Goal: Transaction & Acquisition: Purchase product/service

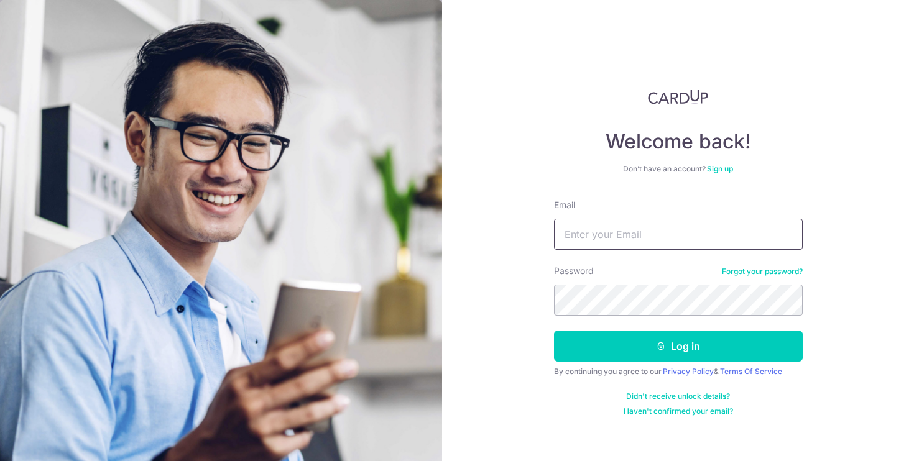
type input "nicolekessawee@gmail.com"
click at [678, 346] on button "Log in" at bounding box center [678, 346] width 249 height 31
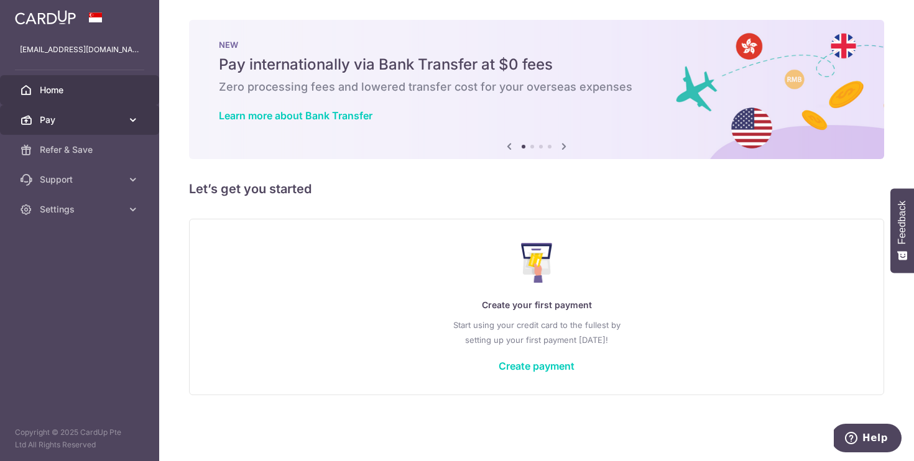
click at [125, 121] on link "Pay" at bounding box center [79, 120] width 159 height 30
click at [87, 110] on link "Pay" at bounding box center [79, 120] width 159 height 30
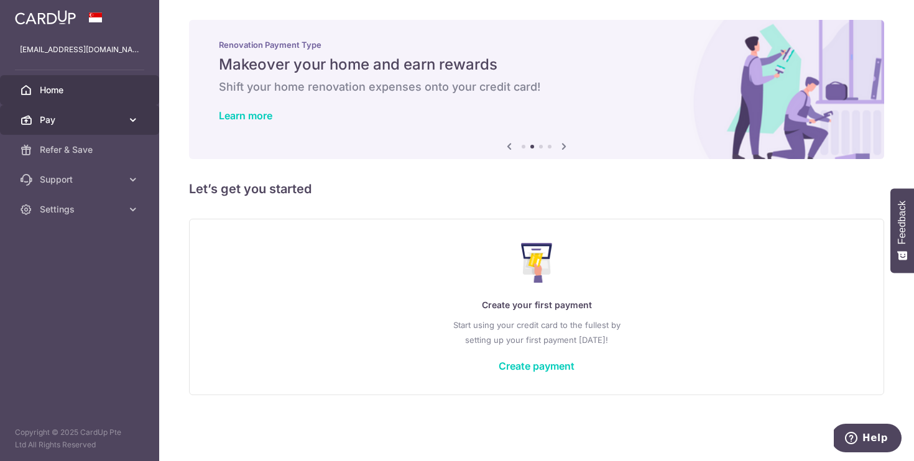
click at [88, 131] on link "Pay" at bounding box center [79, 120] width 159 height 30
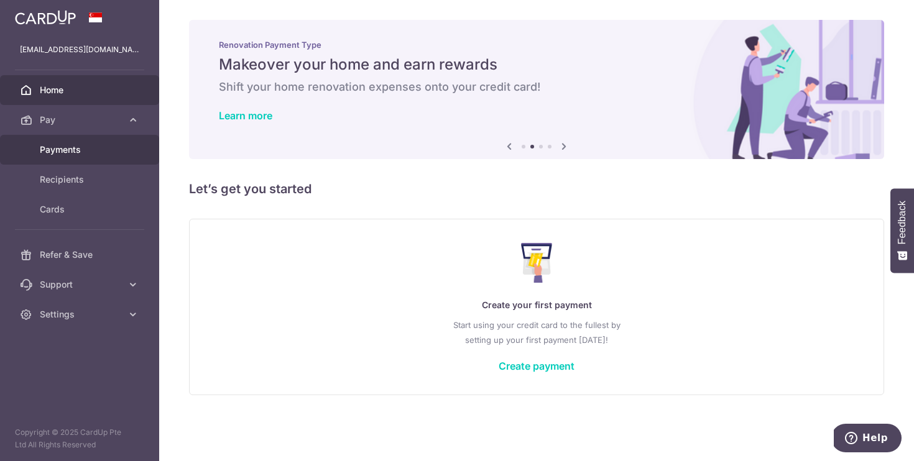
click at [78, 155] on span "Payments" at bounding box center [81, 150] width 82 height 12
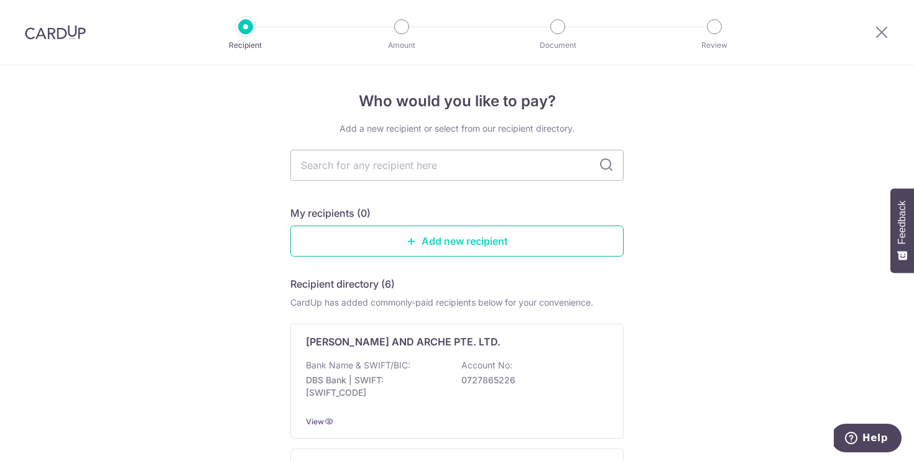
click at [417, 235] on link "Add new recipient" at bounding box center [456, 241] width 333 height 31
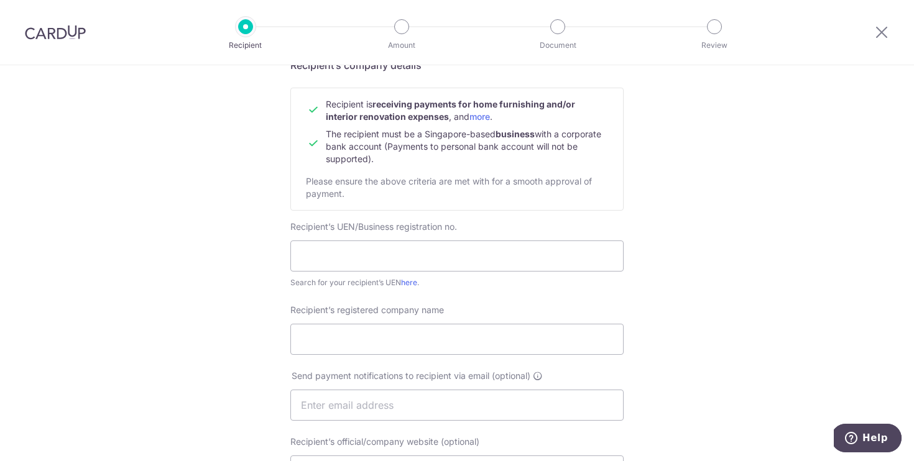
scroll to position [114, 0]
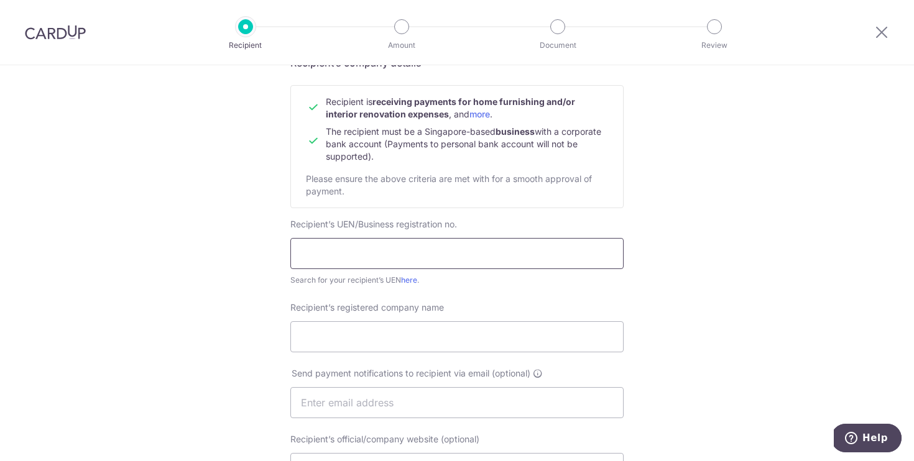
paste input "202425555M"
type input "202425555M"
click at [410, 280] on link "here" at bounding box center [409, 279] width 16 height 9
click at [322, 330] on input "Recipient’s registered company name" at bounding box center [456, 336] width 333 height 31
type input "Pineloch Engineering Pte Ltd"
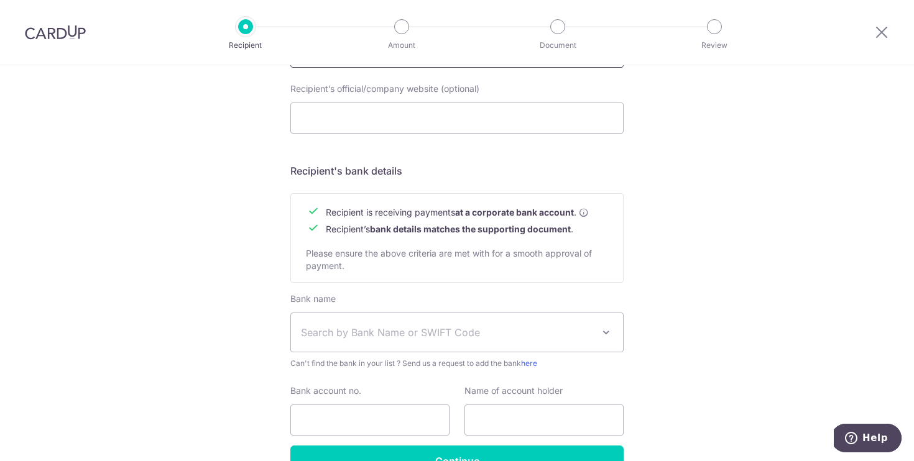
scroll to position [482, 0]
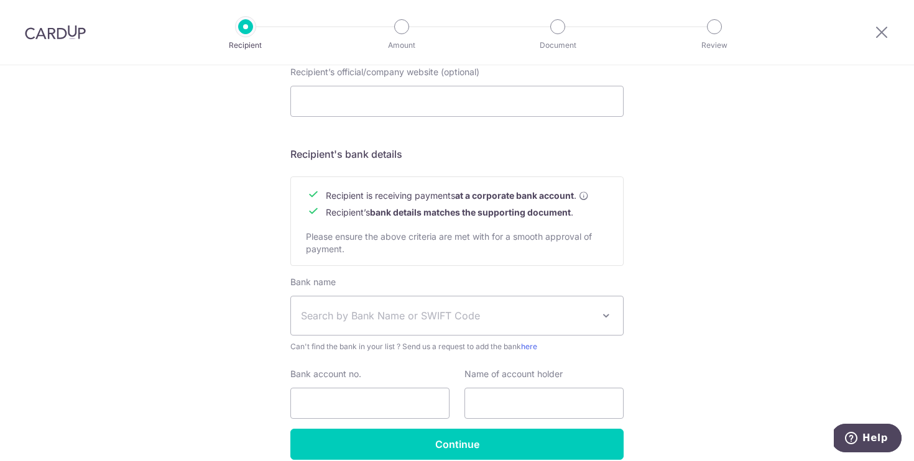
type input "dwayne@pineloch.com.sg"
click at [376, 316] on span "Search by Bank Name or SWIFT Code" at bounding box center [447, 315] width 292 height 15
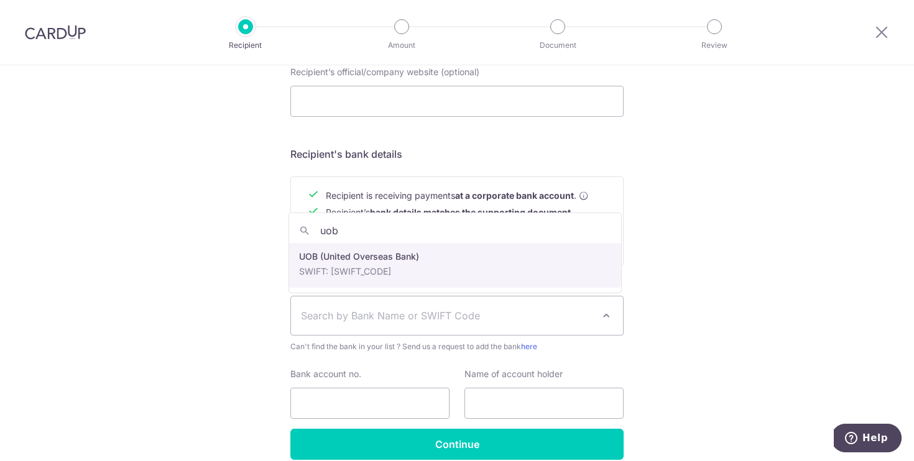
type input "uob"
select select "18"
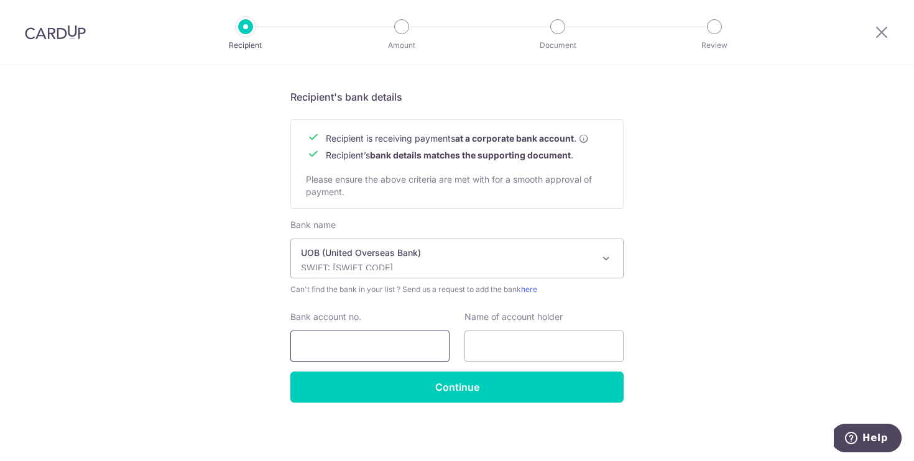
scroll to position [539, 0]
click at [341, 346] on input "Bank account no." at bounding box center [369, 346] width 159 height 31
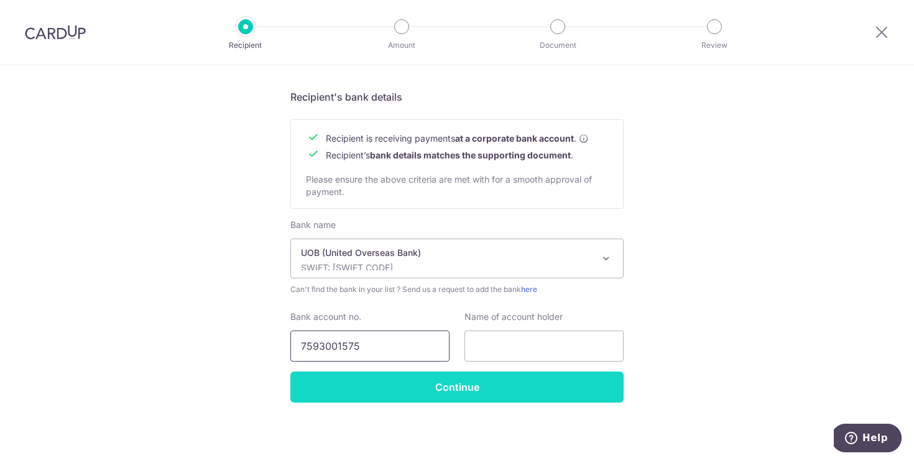
type input "7593001575"
type input "Pineloch Engineering Pte Ltd"
click at [495, 384] on input "Continue" at bounding box center [456, 387] width 333 height 31
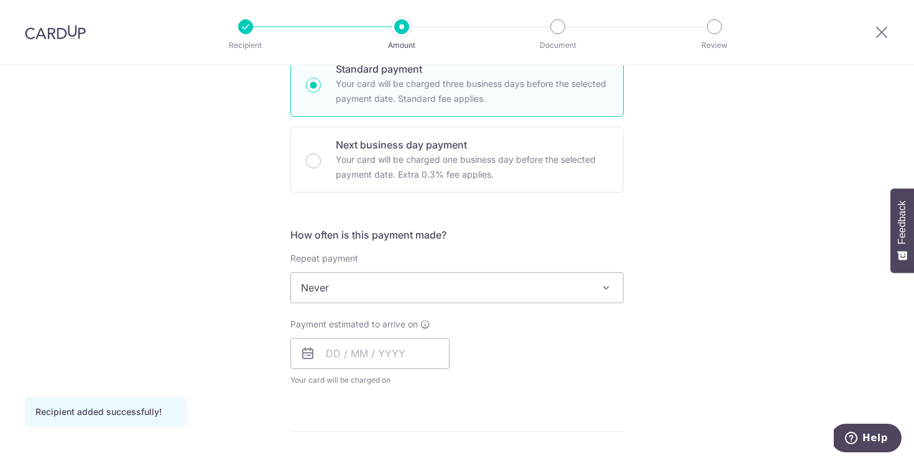
scroll to position [333, 0]
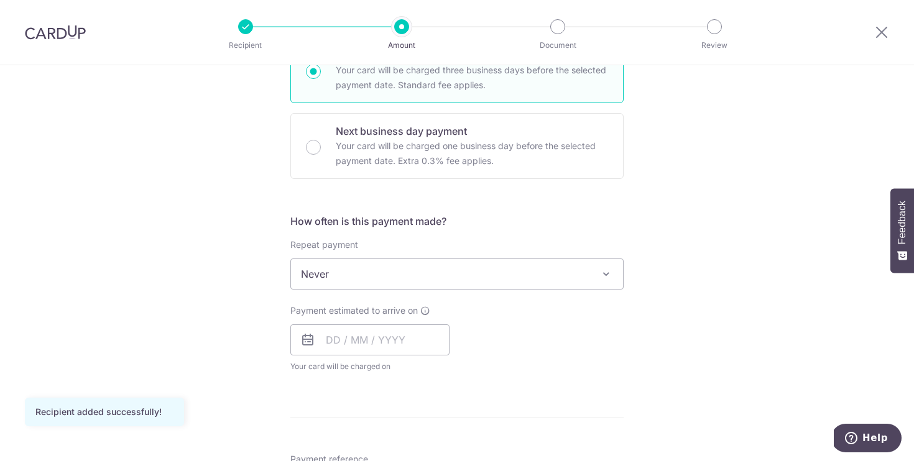
click at [380, 276] on span "Never" at bounding box center [457, 274] width 332 height 30
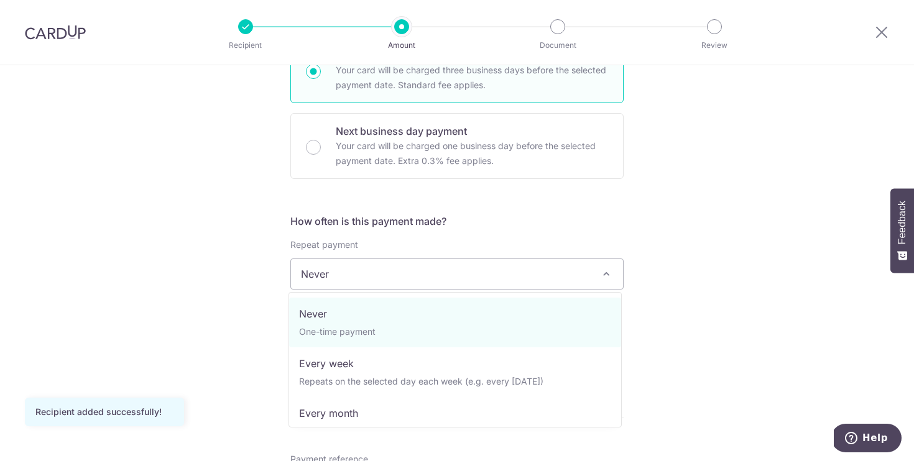
click at [379, 275] on span "Never" at bounding box center [457, 274] width 332 height 30
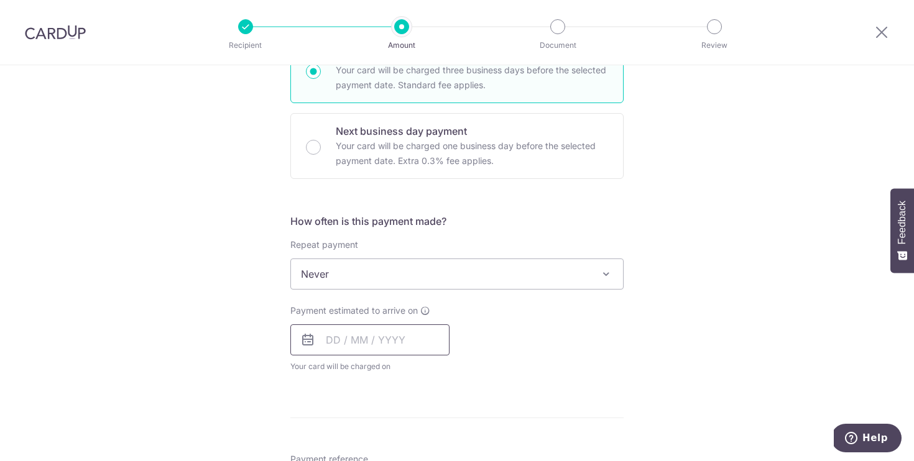
click at [323, 341] on input "text" at bounding box center [369, 340] width 159 height 31
click at [417, 428] on link "4" at bounding box center [415, 428] width 20 height 20
type input "[DATE]"
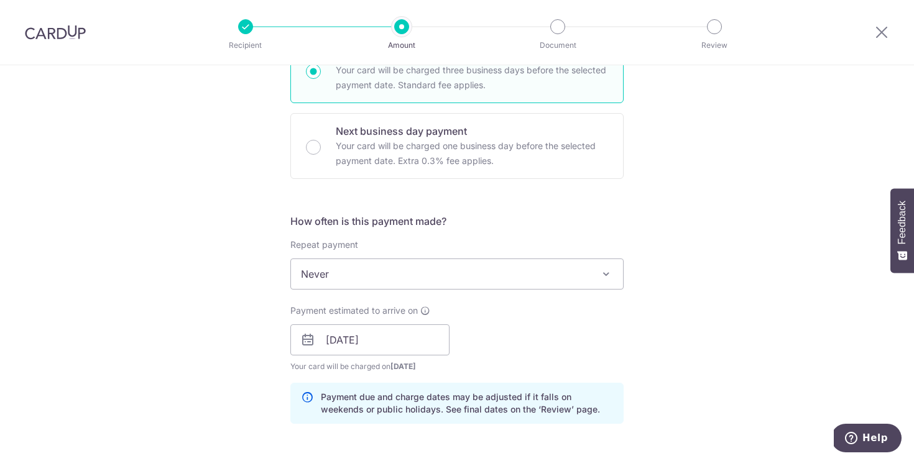
click at [192, 335] on div "Tell us more about your payment Enter payment amount SGD Recipient added succes…" at bounding box center [457, 362] width 914 height 1259
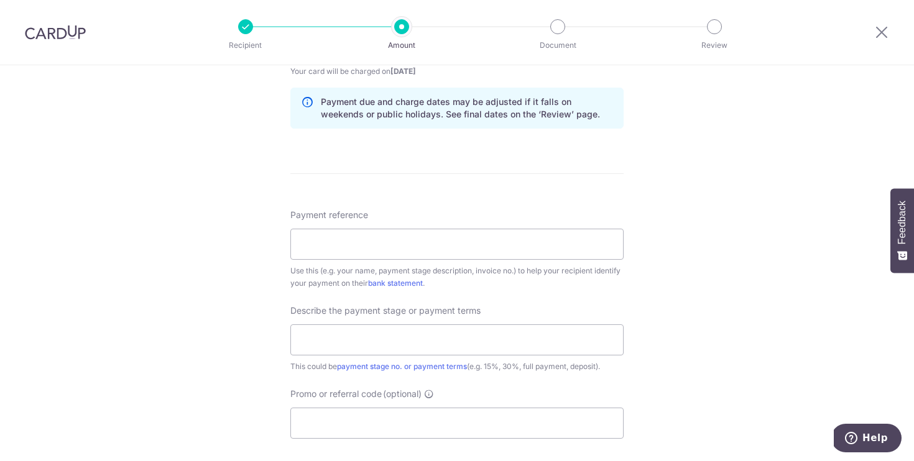
scroll to position [745, 0]
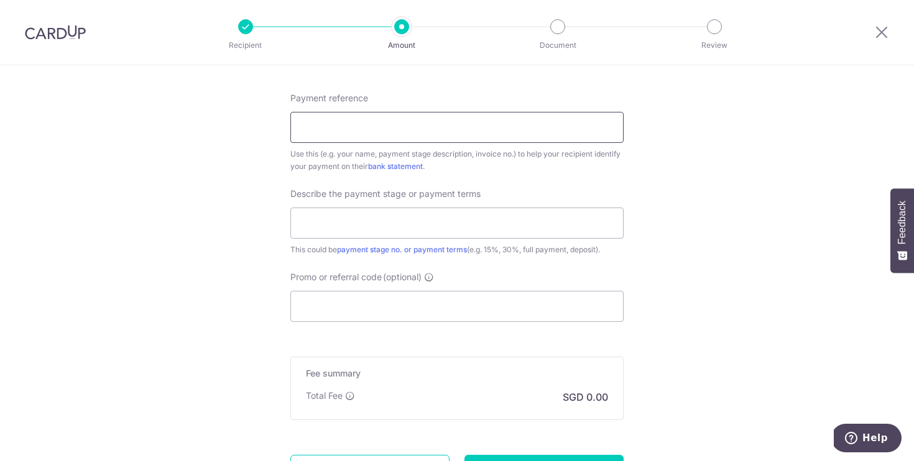
click at [385, 131] on input "Payment reference" at bounding box center [456, 127] width 333 height 31
type input "3"
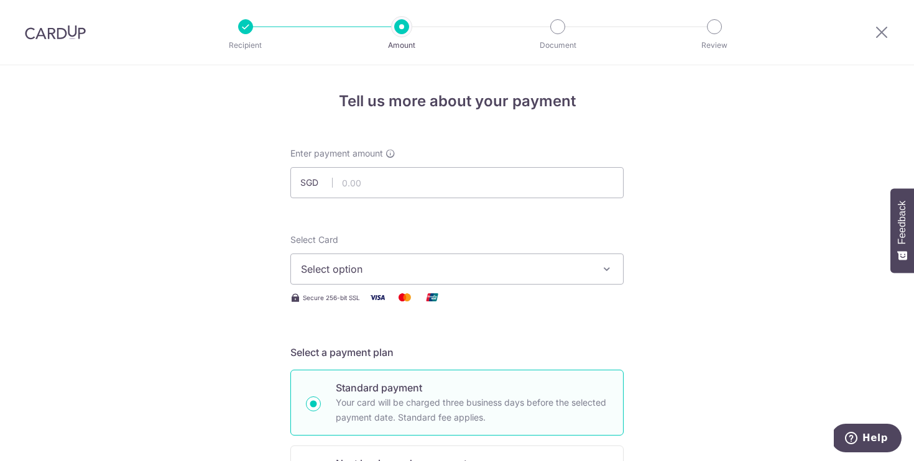
scroll to position [0, 0]
type input "[STREET_ADDRESS]"
click at [370, 174] on input "text" at bounding box center [456, 182] width 333 height 31
type input "83,059.30"
click at [358, 259] on button "Select option" at bounding box center [456, 269] width 333 height 31
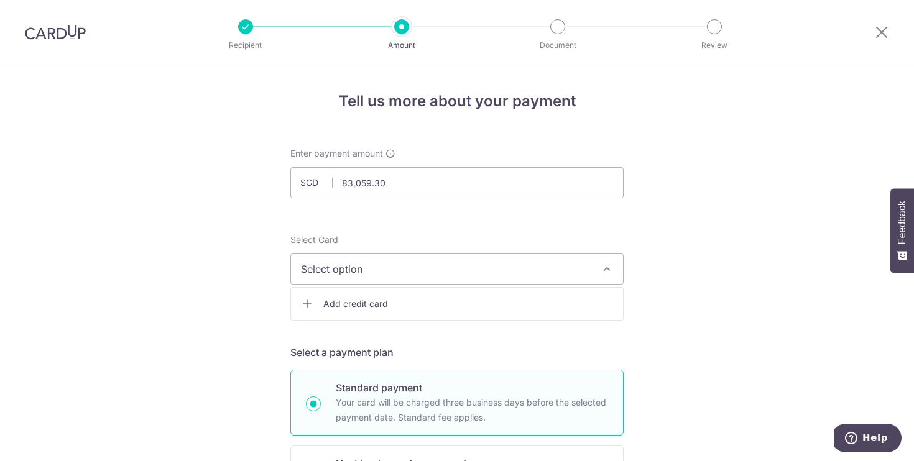
click at [350, 307] on span "Add credit card" at bounding box center [468, 304] width 290 height 12
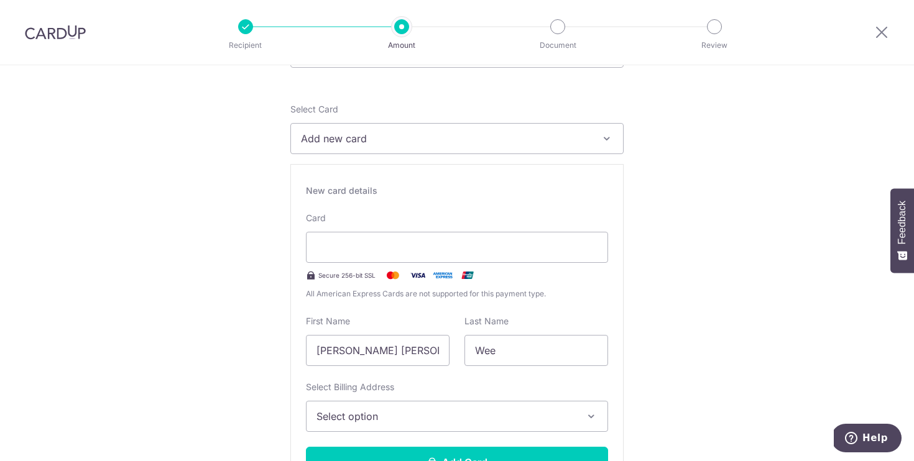
scroll to position [147, 0]
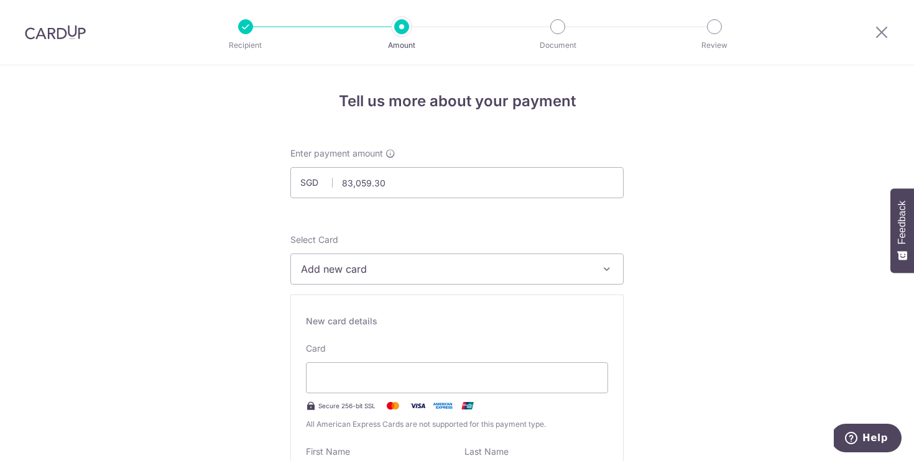
scroll to position [0, 0]
click at [395, 270] on span "Add new card" at bounding box center [446, 269] width 290 height 15
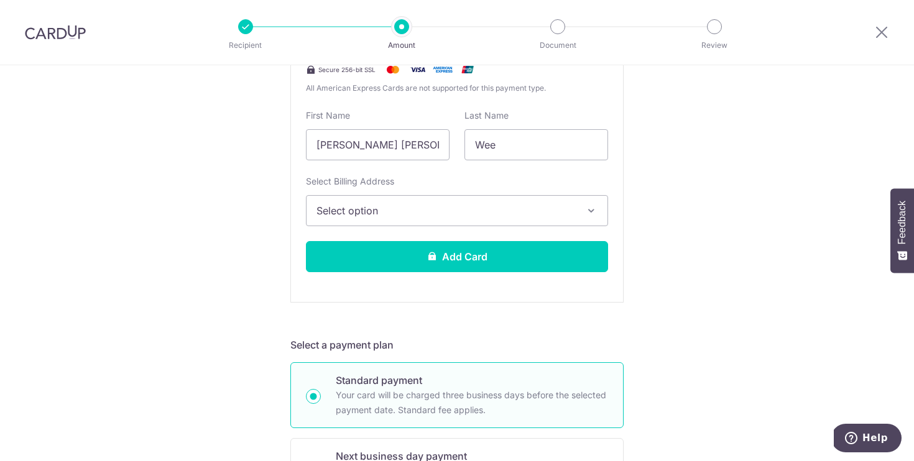
scroll to position [341, 0]
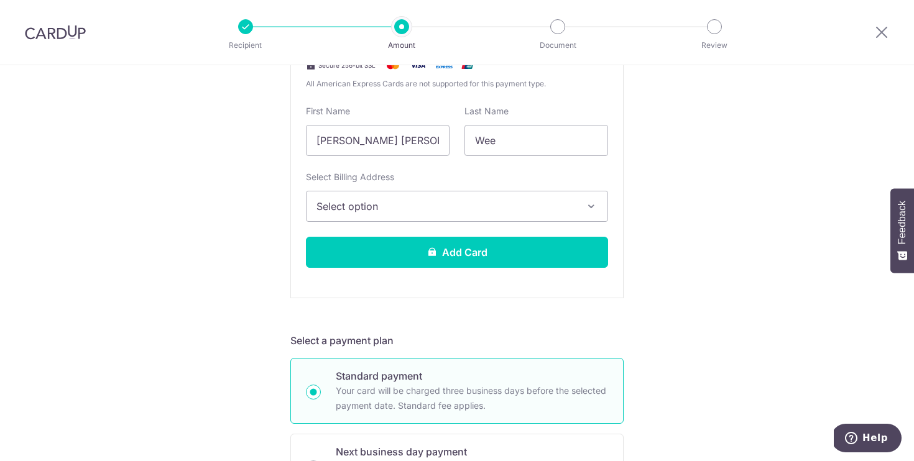
click at [408, 214] on button "Select option" at bounding box center [457, 206] width 302 height 31
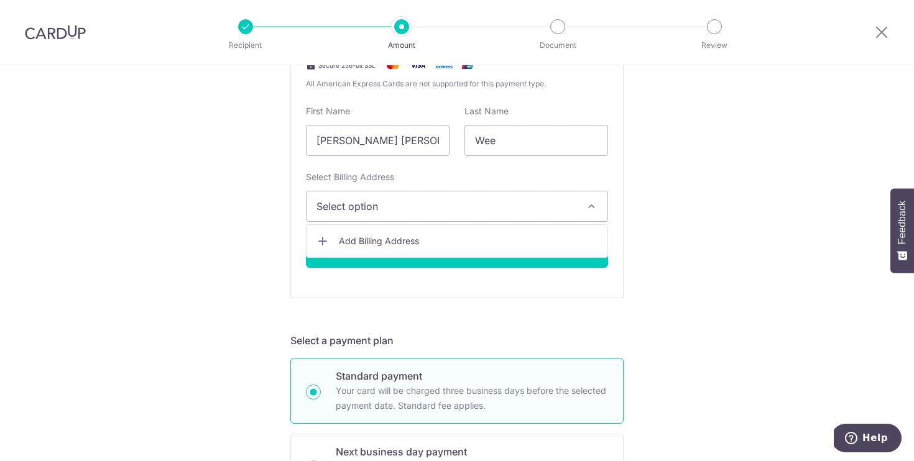
click at [369, 242] on span "Add Billing Address" at bounding box center [468, 241] width 259 height 12
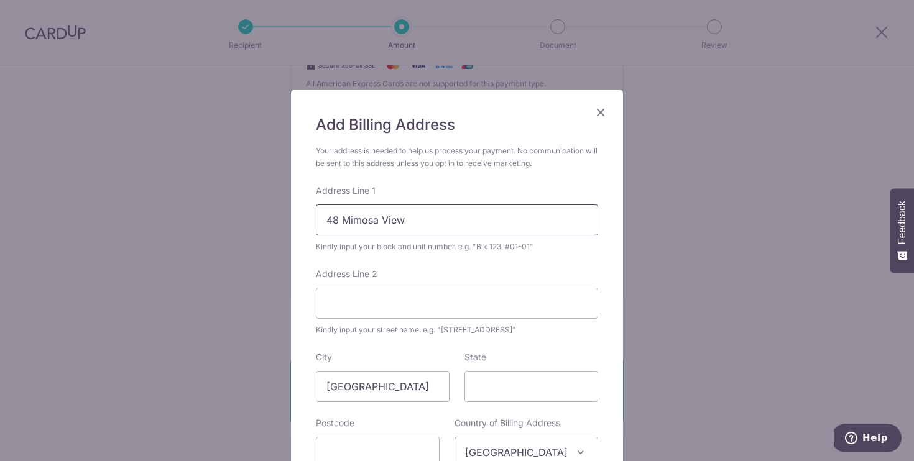
type input "48 Mimosa View"
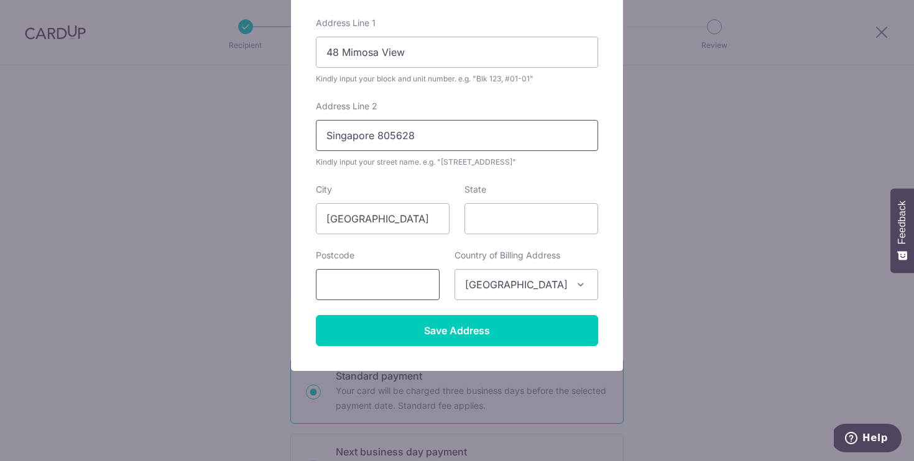
type input "Singapore 805628"
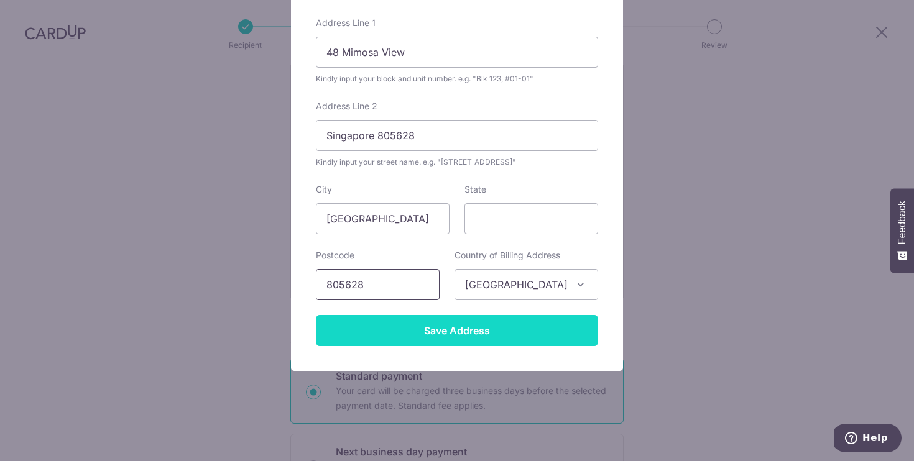
type input "805628"
click at [422, 343] on input "Save Address" at bounding box center [457, 330] width 282 height 31
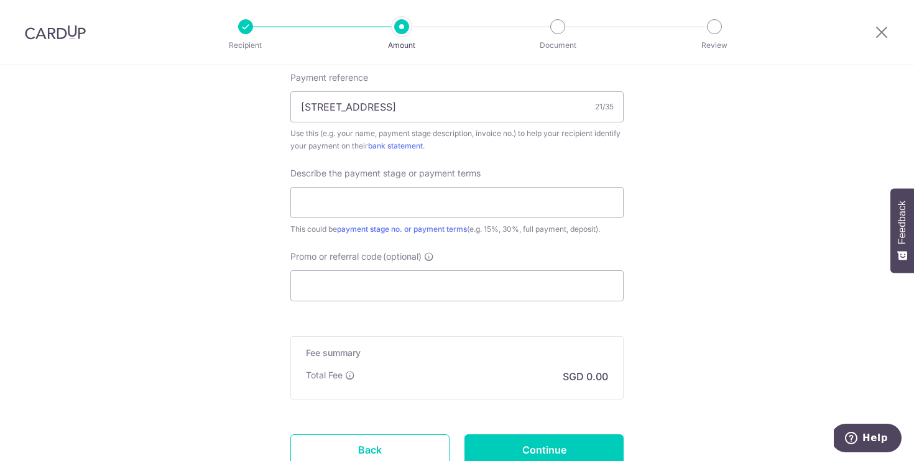
scroll to position [1101, 0]
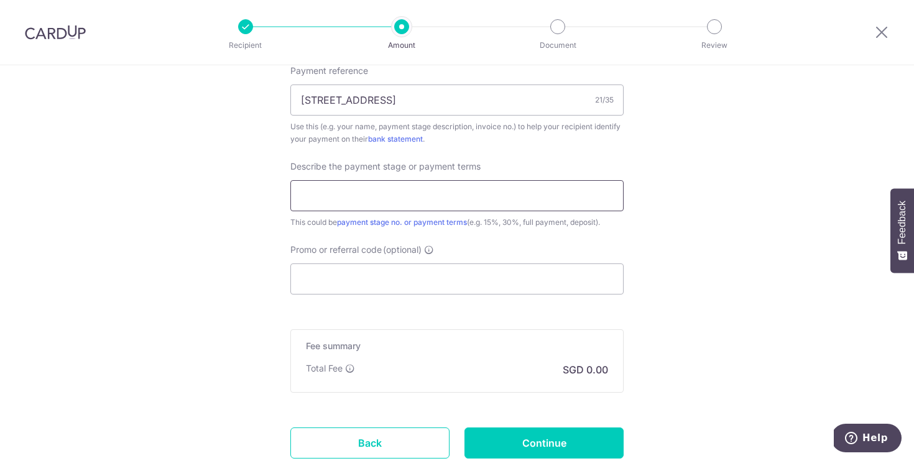
click at [364, 190] on input "text" at bounding box center [456, 195] width 333 height 31
type input "Renovation Deposit"
click at [370, 275] on input "Promo or referral code (optional)" at bounding box center [456, 279] width 333 height 31
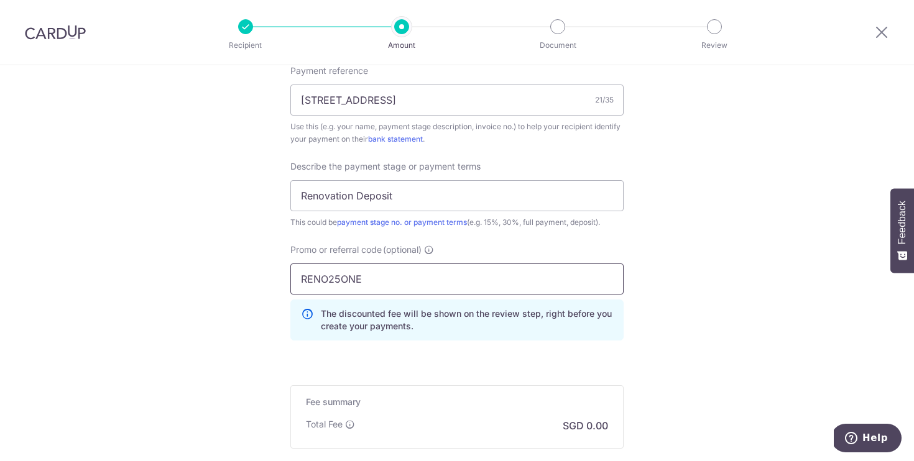
click at [619, 264] on input "RENO25ONE" at bounding box center [456, 279] width 333 height 31
type input "RENO25ONE"
click at [419, 200] on input "Renovation Deposit" at bounding box center [456, 195] width 333 height 31
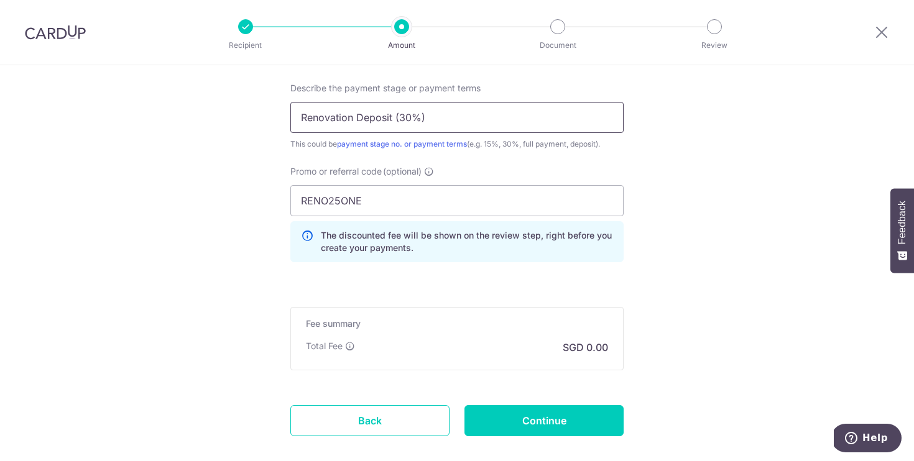
scroll to position [1180, 0]
type input "Renovation Deposit (30%)"
click at [508, 427] on input "Continue" at bounding box center [543, 420] width 159 height 31
type input "Create Schedule"
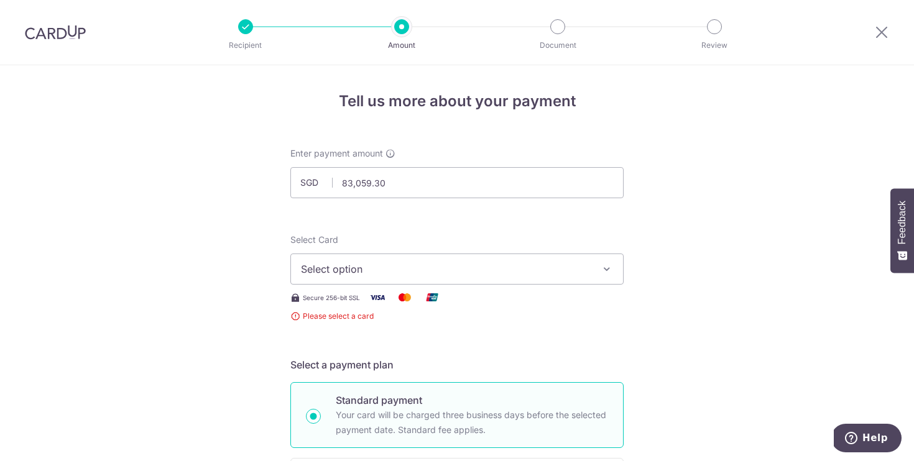
click at [414, 270] on span "Select option" at bounding box center [446, 269] width 290 height 15
click at [410, 270] on span "Select option" at bounding box center [446, 269] width 290 height 15
click at [342, 298] on span "Add credit card" at bounding box center [468, 304] width 290 height 12
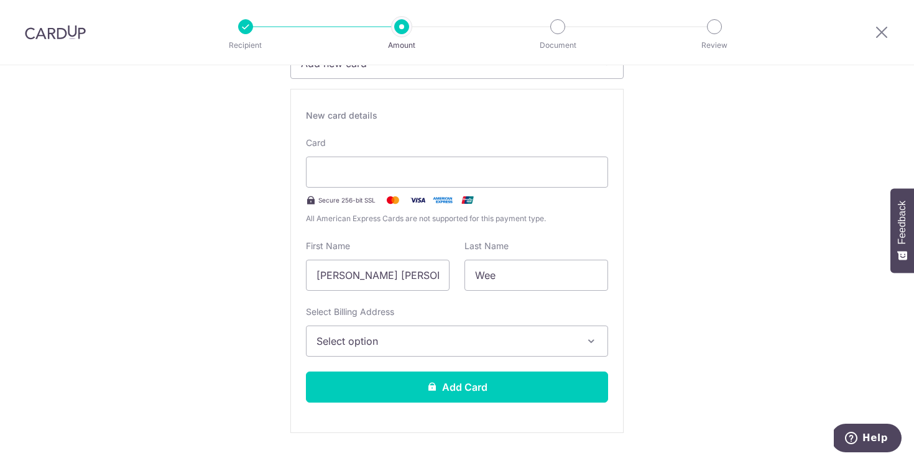
scroll to position [205, 0]
click at [361, 181] on div at bounding box center [457, 172] width 302 height 31
click at [394, 348] on span "Select option" at bounding box center [446, 342] width 259 height 15
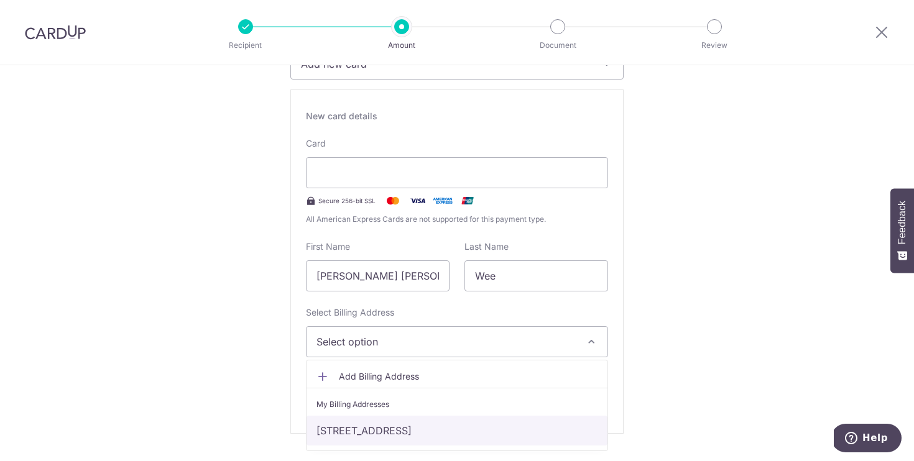
click at [366, 435] on link "[STREET_ADDRESS]" at bounding box center [457, 431] width 301 height 30
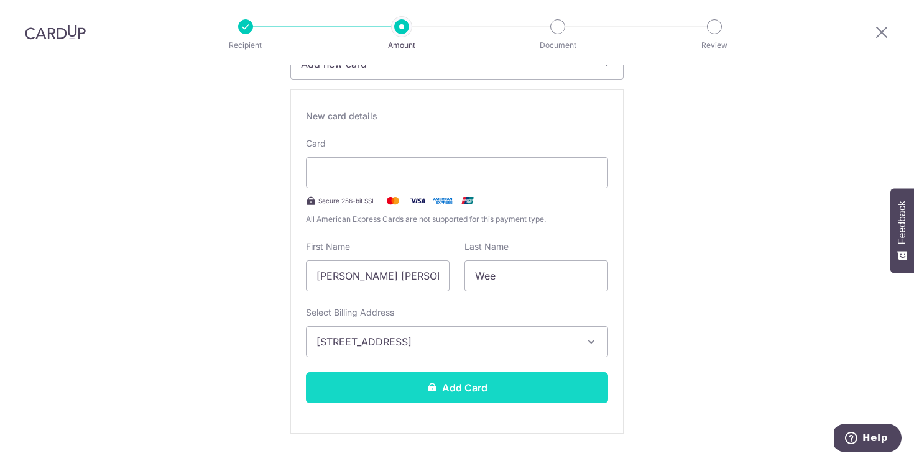
click at [381, 394] on button "Add Card" at bounding box center [457, 387] width 302 height 31
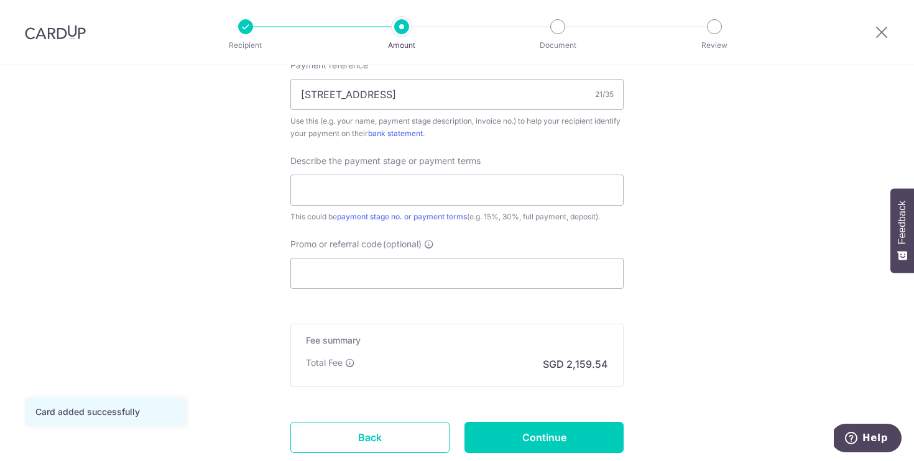
scroll to position [782, 0]
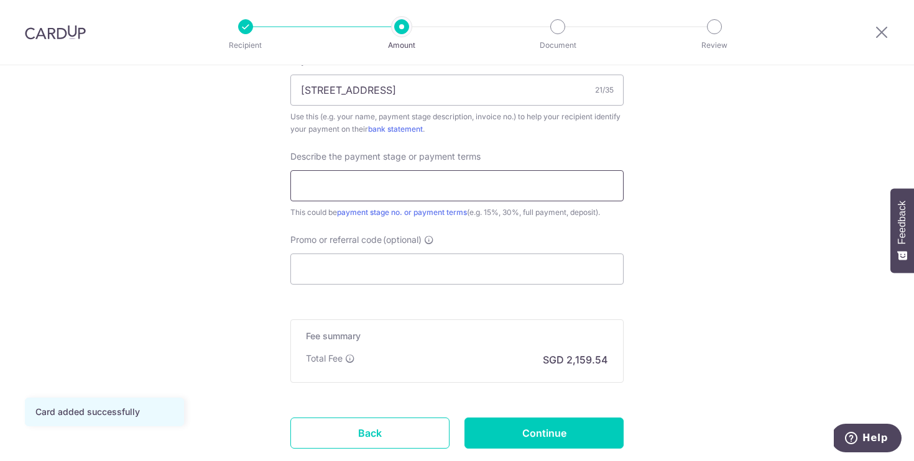
click at [404, 172] on input "text" at bounding box center [456, 185] width 333 height 31
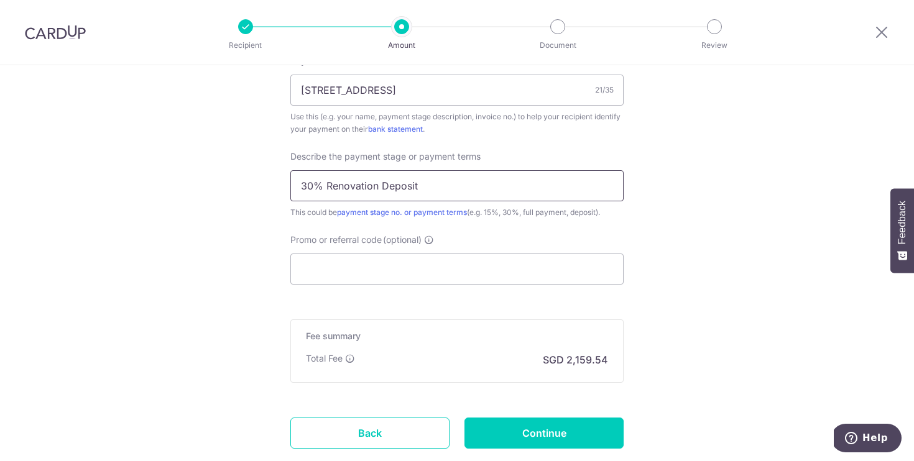
type input "30% Renovation Deposit"
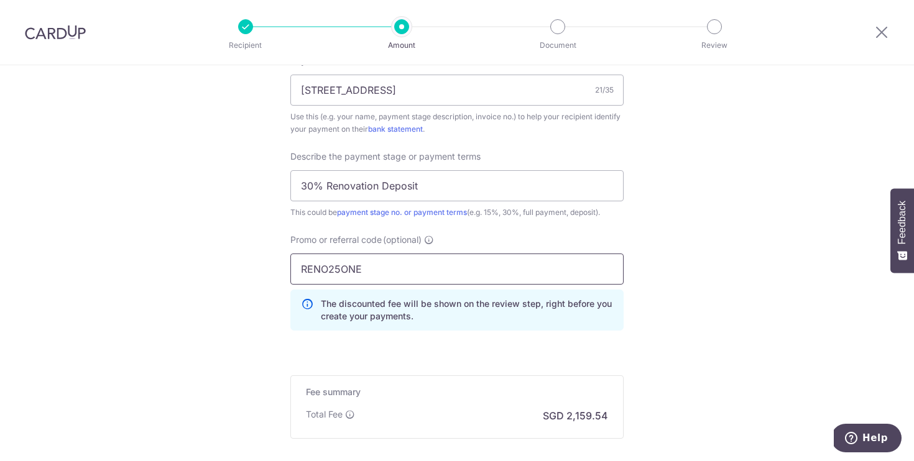
type input "RENO25ONE"
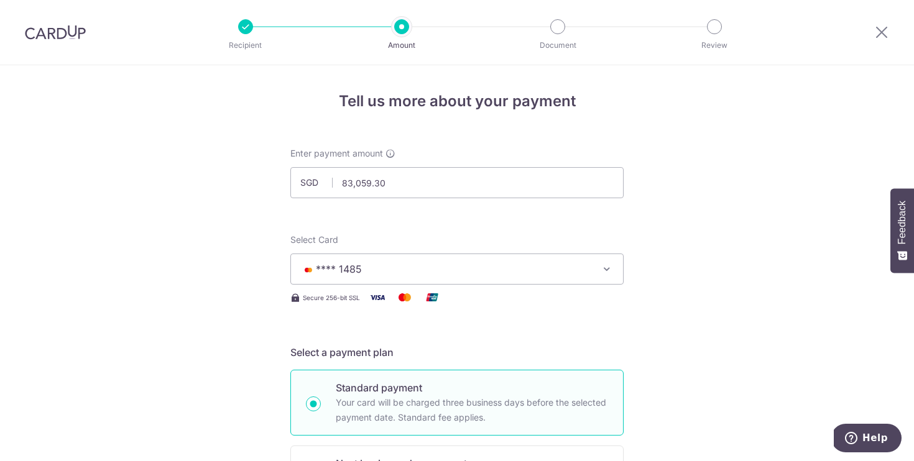
scroll to position [0, 0]
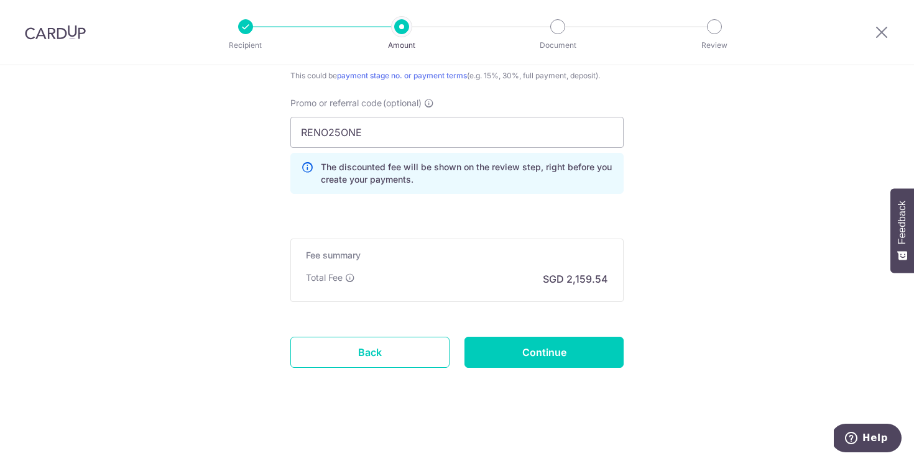
scroll to position [919, 0]
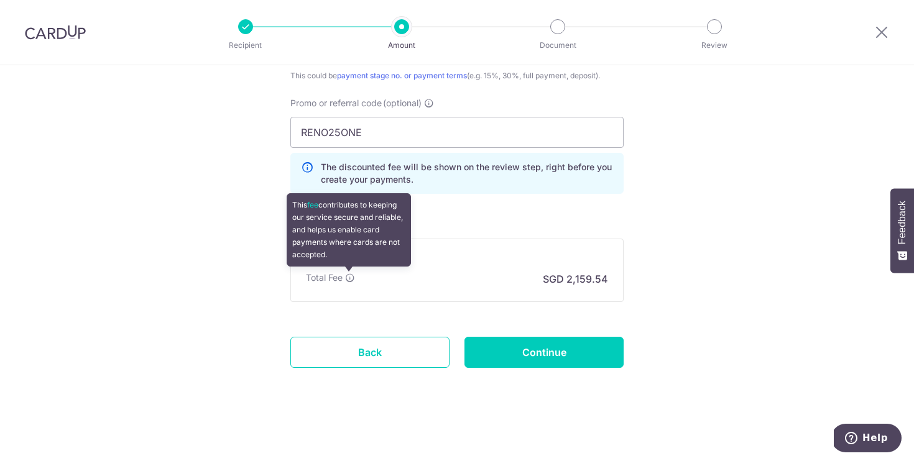
click at [349, 277] on icon at bounding box center [350, 278] width 10 height 10
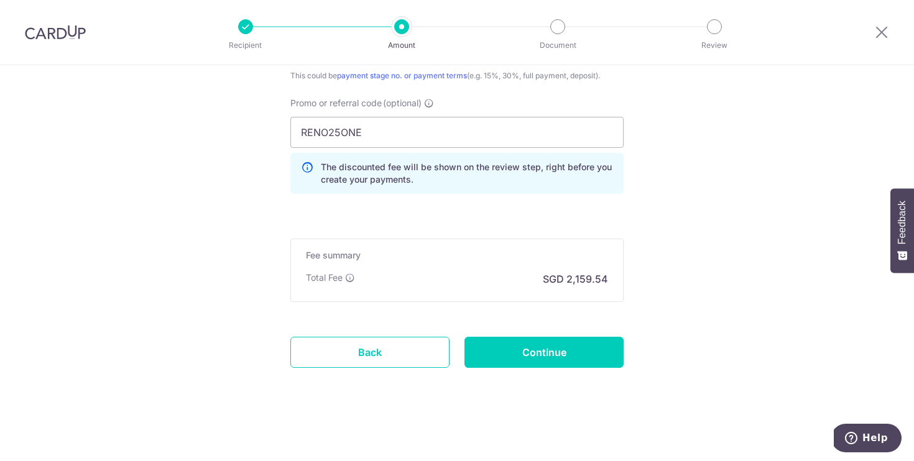
click at [492, 362] on input "Continue" at bounding box center [543, 352] width 159 height 31
type input "Create Schedule"
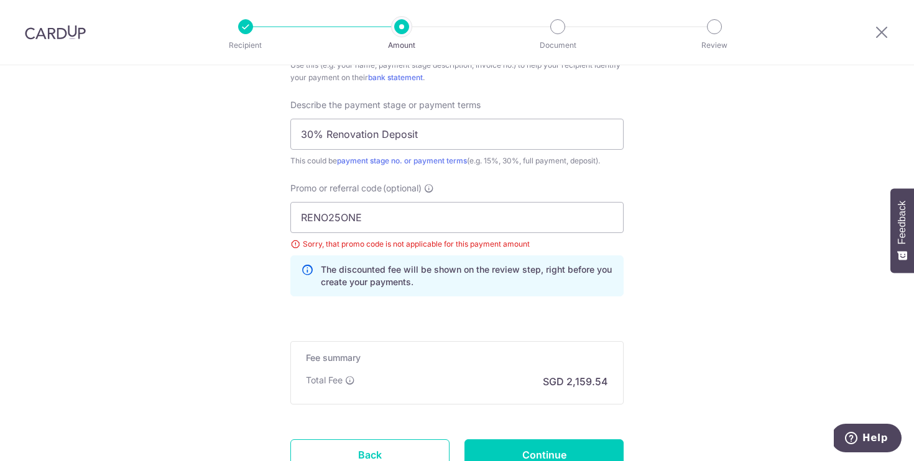
scroll to position [798, 0]
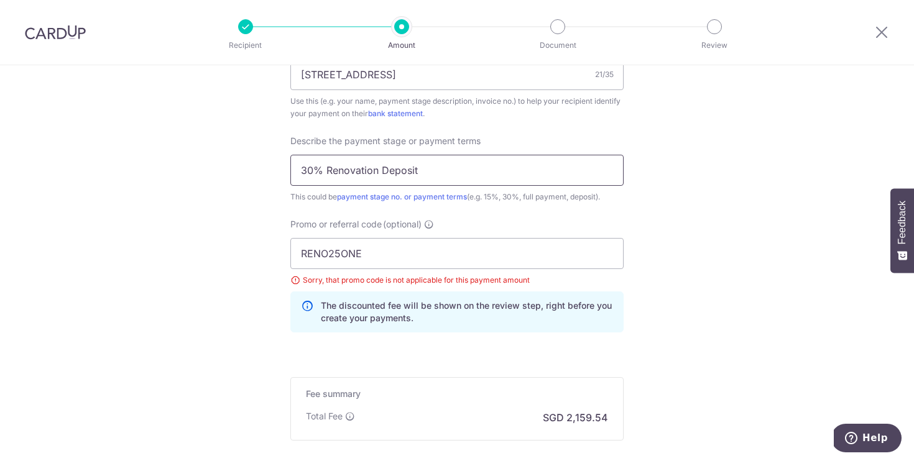
click at [326, 168] on input "30% Renovation Deposit" at bounding box center [456, 170] width 333 height 31
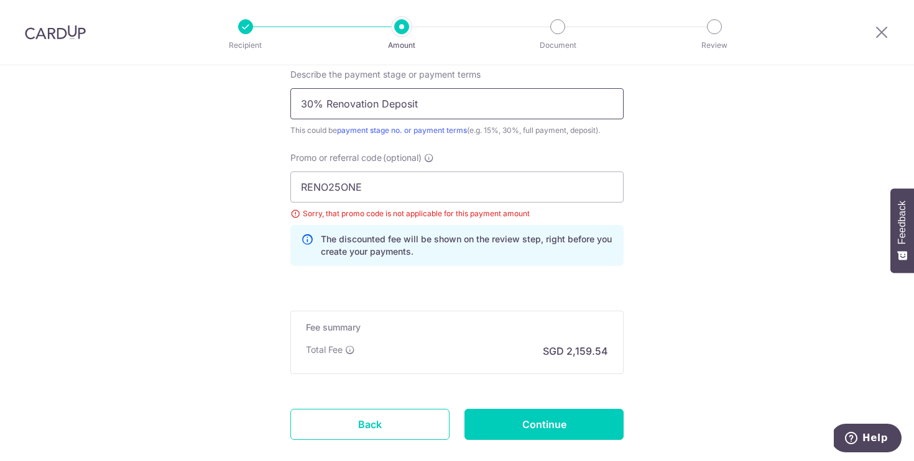
scroll to position [863, 0]
drag, startPoint x: 394, startPoint y: 188, endPoint x: 254, endPoint y: 201, distance: 140.5
type input "R"
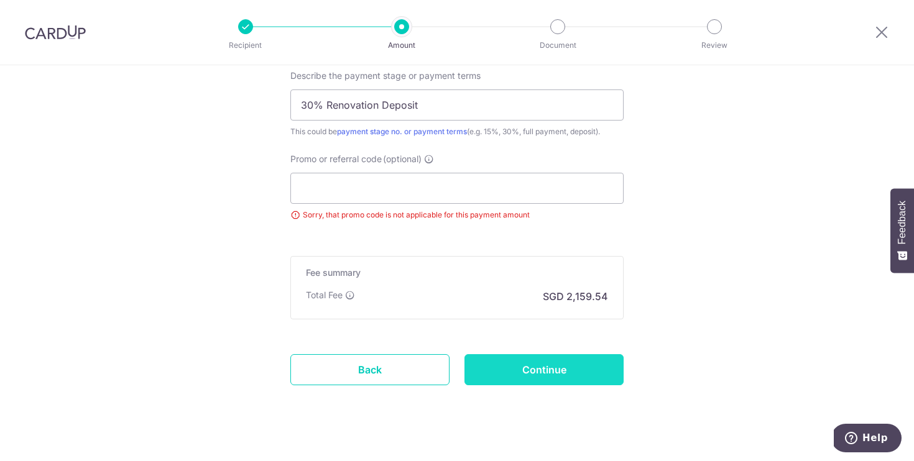
click at [498, 375] on input "Continue" at bounding box center [543, 369] width 159 height 31
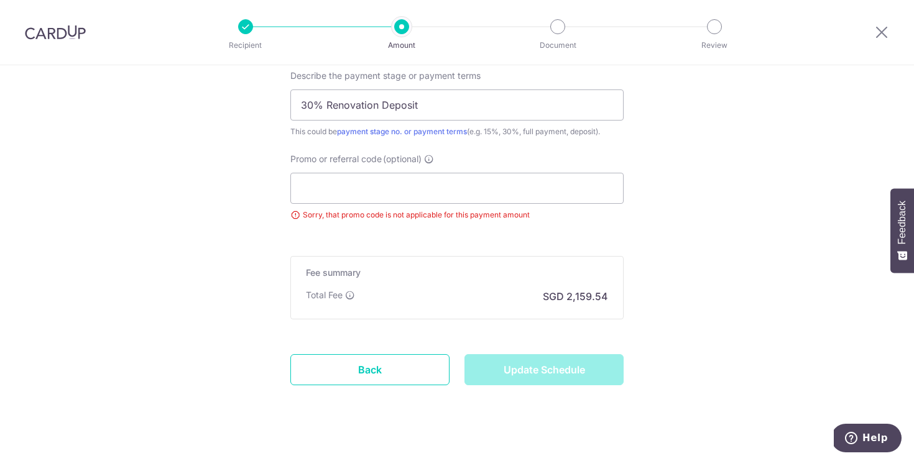
type input "Update Schedule"
